Goal: Check status: Check status

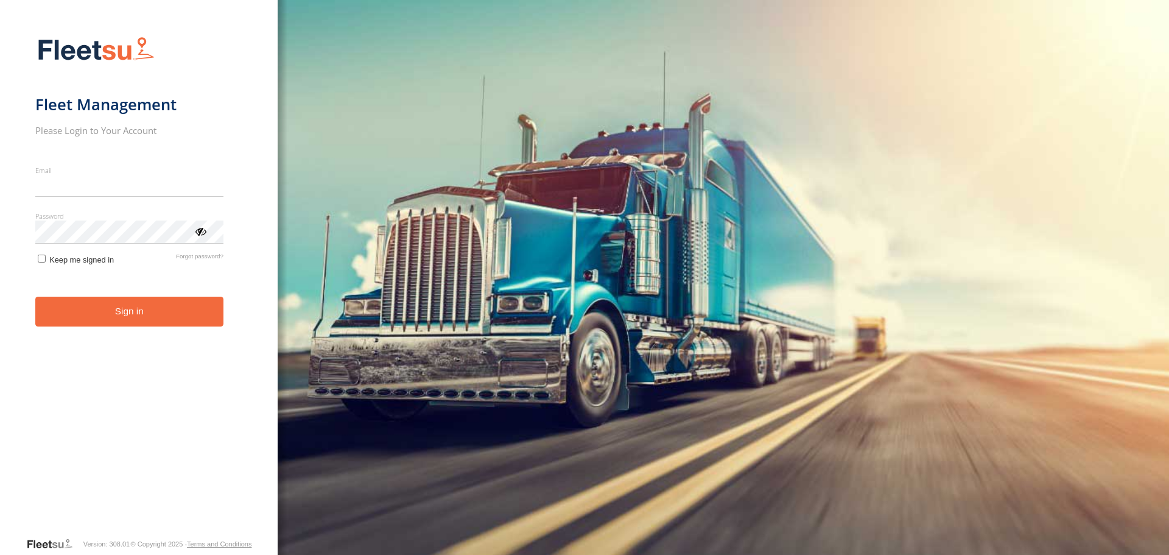
type input "**********"
click at [107, 328] on form "**********" at bounding box center [139, 282] width 208 height 507
click at [112, 318] on button "Sign in" at bounding box center [129, 312] width 188 height 30
